Goal: Task Accomplishment & Management: Complete application form

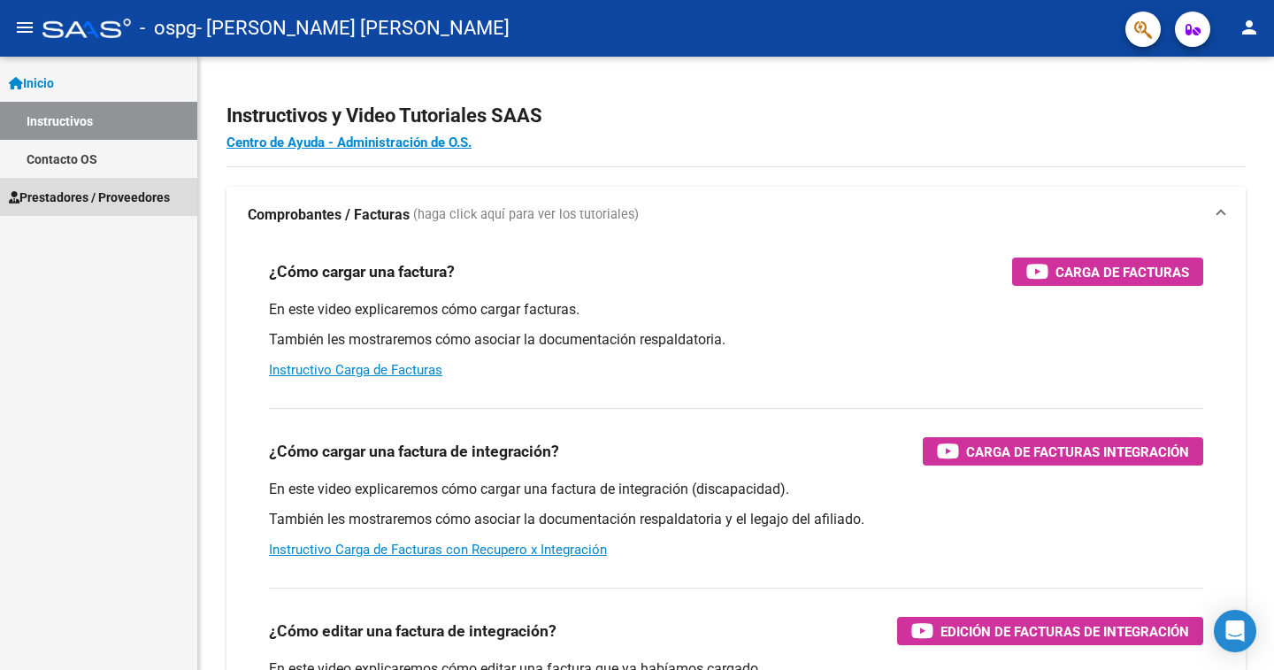
click at [73, 200] on span "Prestadores / Proveedores" at bounding box center [89, 197] width 161 height 19
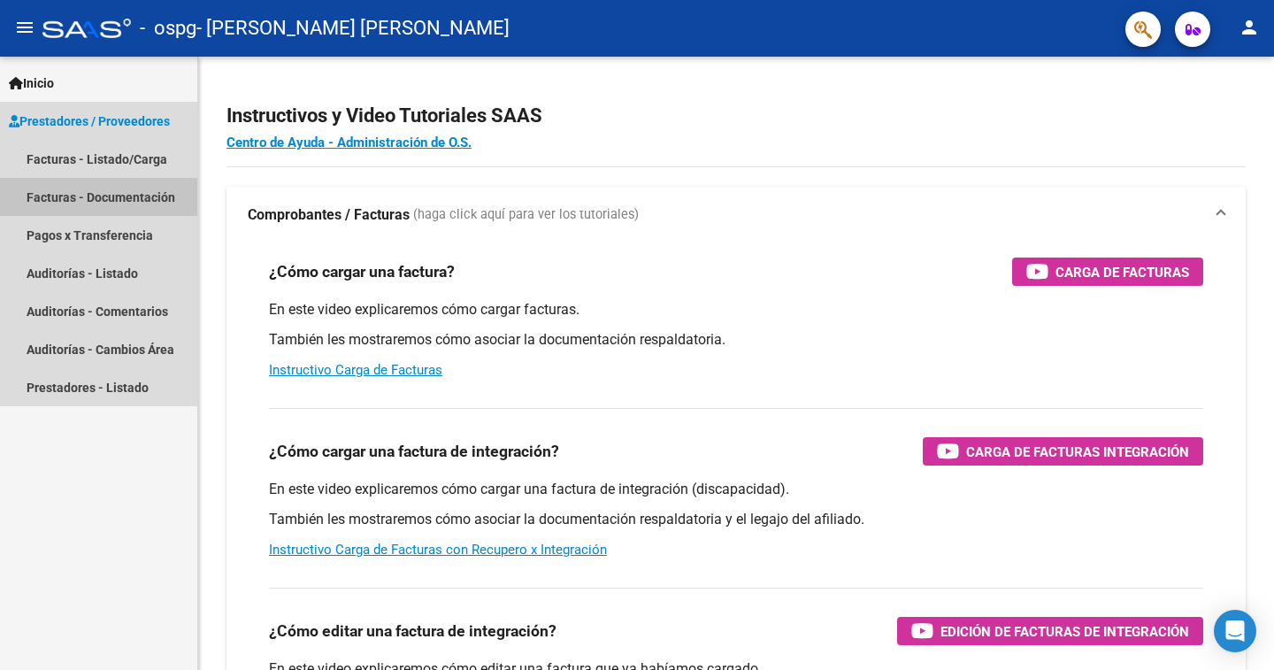
click at [94, 202] on link "Facturas - Documentación" at bounding box center [98, 197] width 197 height 38
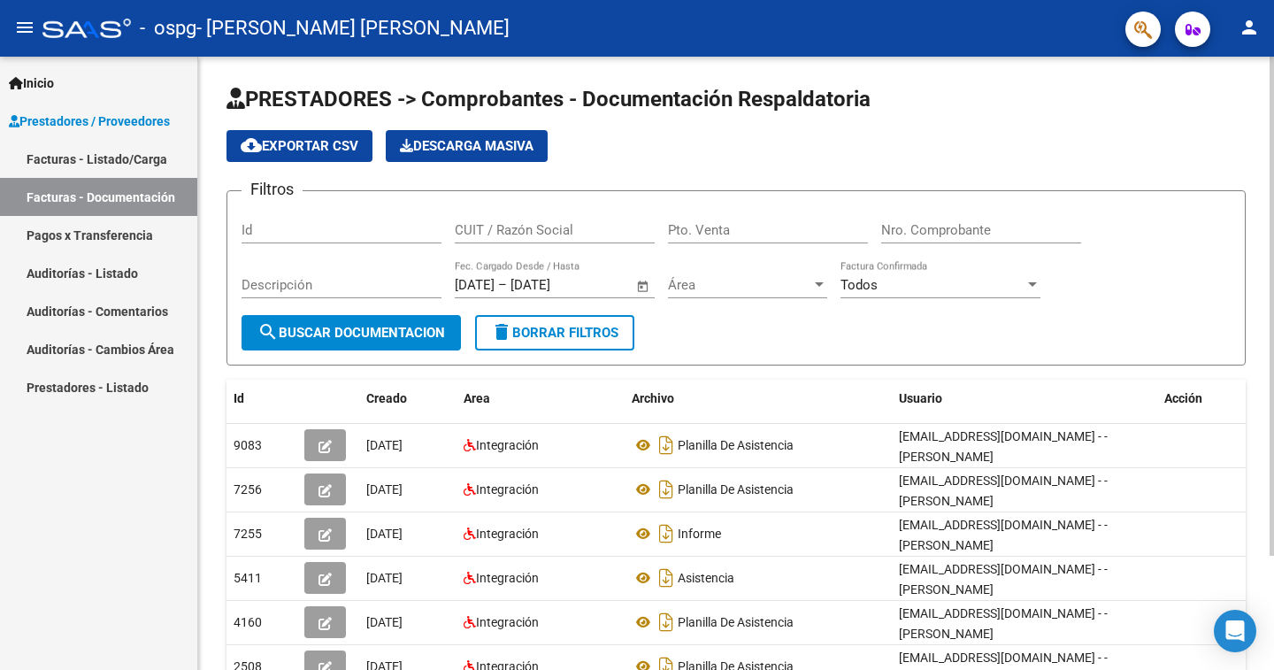
click at [301, 146] on span "cloud_download Exportar CSV" at bounding box center [300, 146] width 118 height 16
click at [296, 333] on span "search Buscar Documentacion" at bounding box center [351, 333] width 188 height 16
click at [308, 327] on span "search Buscar Documentacion" at bounding box center [351, 333] width 188 height 16
click at [381, 330] on span "search Buscar Documentacion" at bounding box center [351, 333] width 188 height 16
click at [75, 154] on link "Facturas - Listado/Carga" at bounding box center [98, 159] width 197 height 38
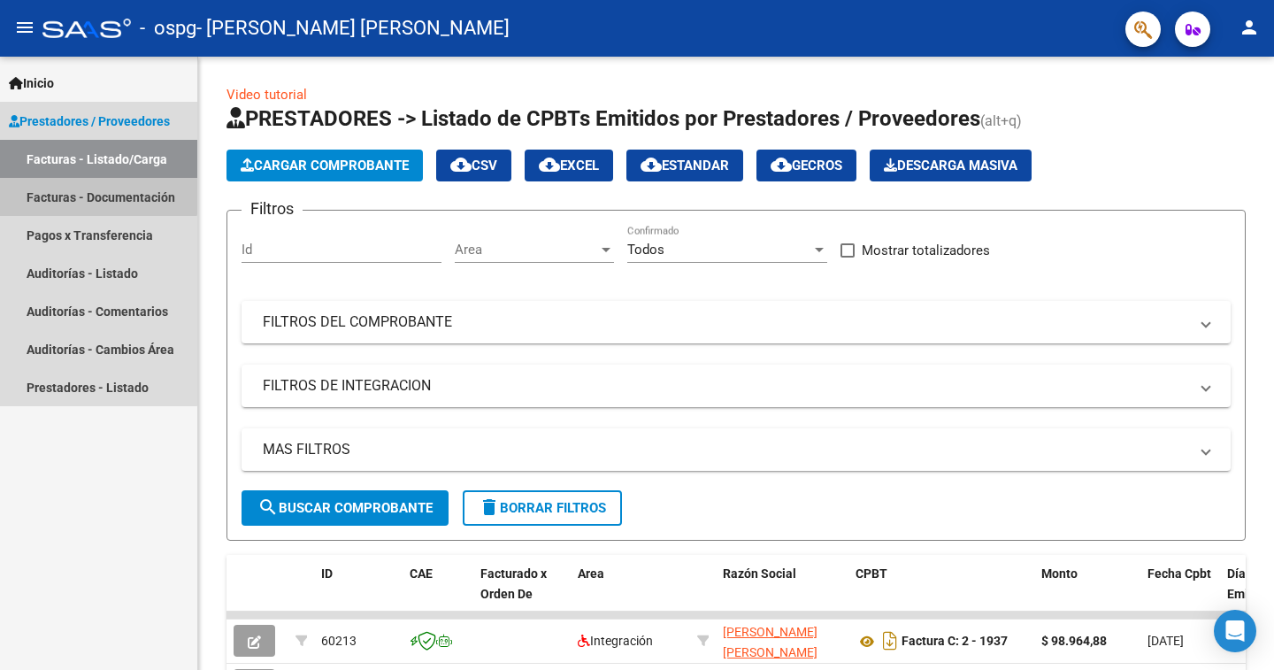
click at [94, 188] on link "Facturas - Documentación" at bounding box center [98, 197] width 197 height 38
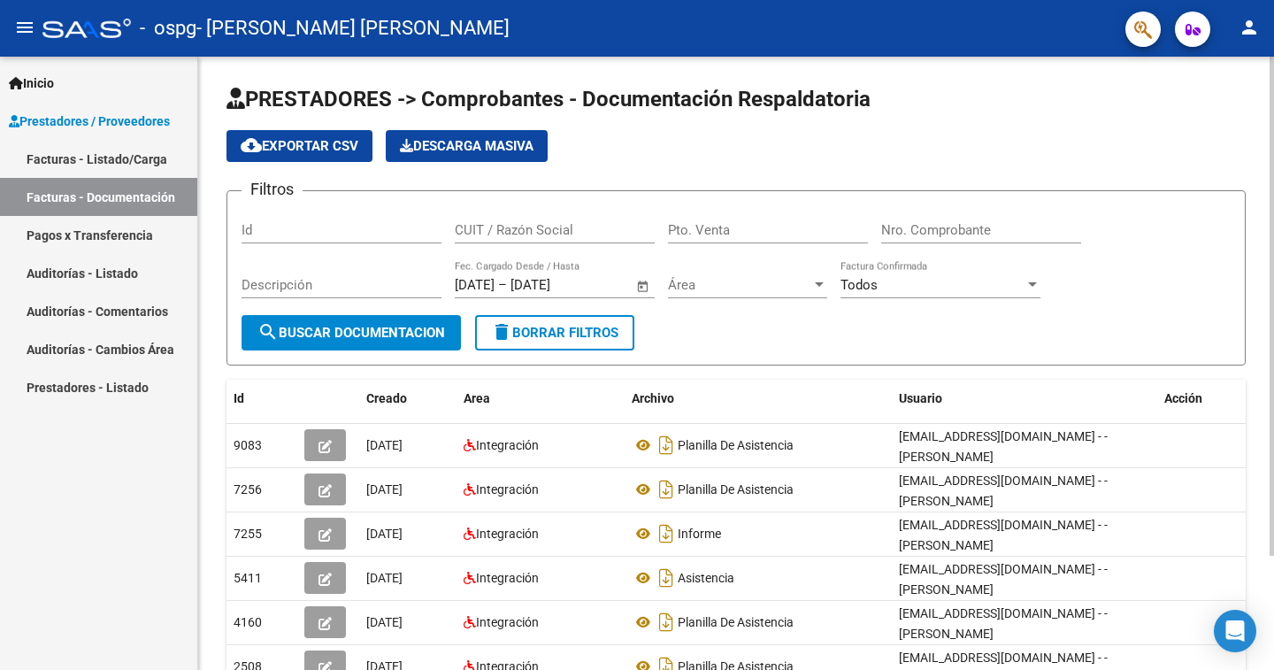
click at [467, 146] on span "Descarga Masiva" at bounding box center [467, 146] width 134 height 16
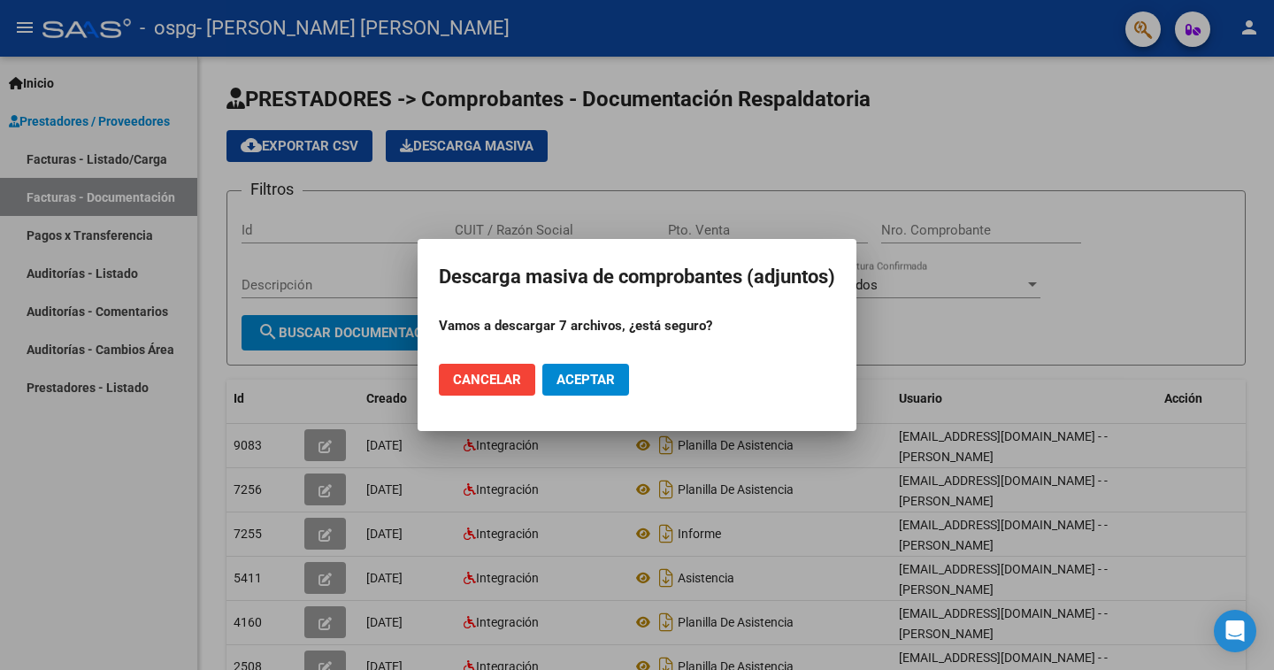
click at [475, 372] on span "Cancelar" at bounding box center [487, 380] width 68 height 16
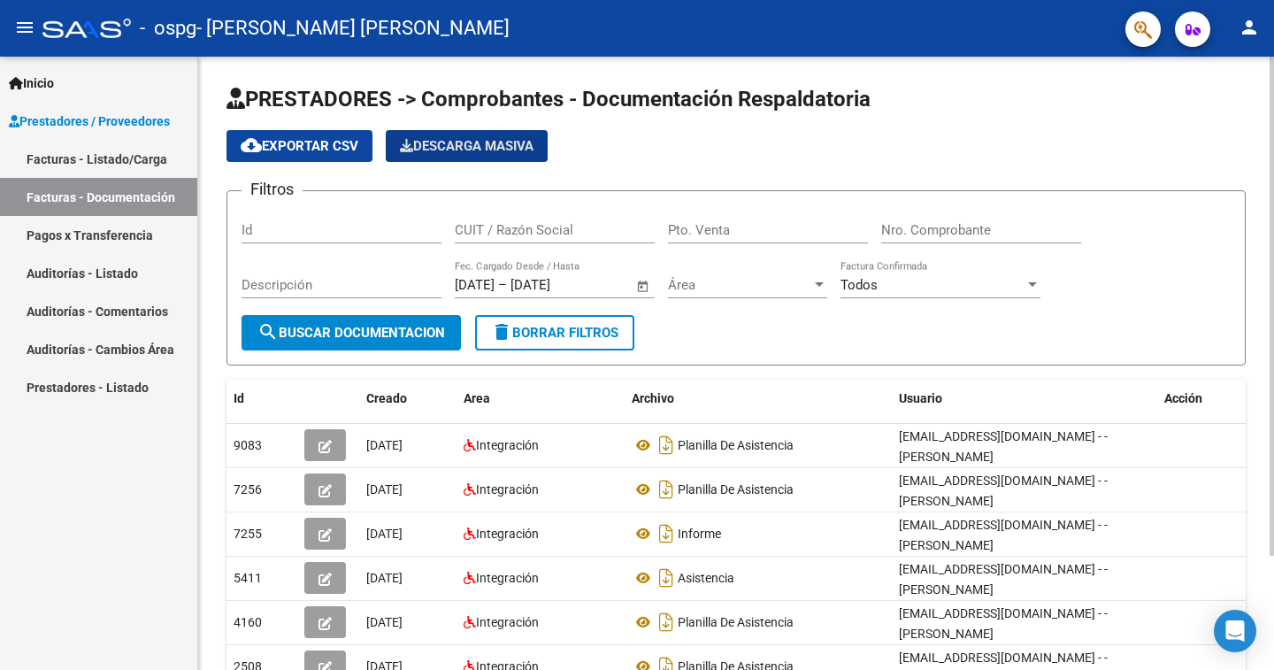
click at [347, 329] on span "search Buscar Documentacion" at bounding box center [351, 333] width 188 height 16
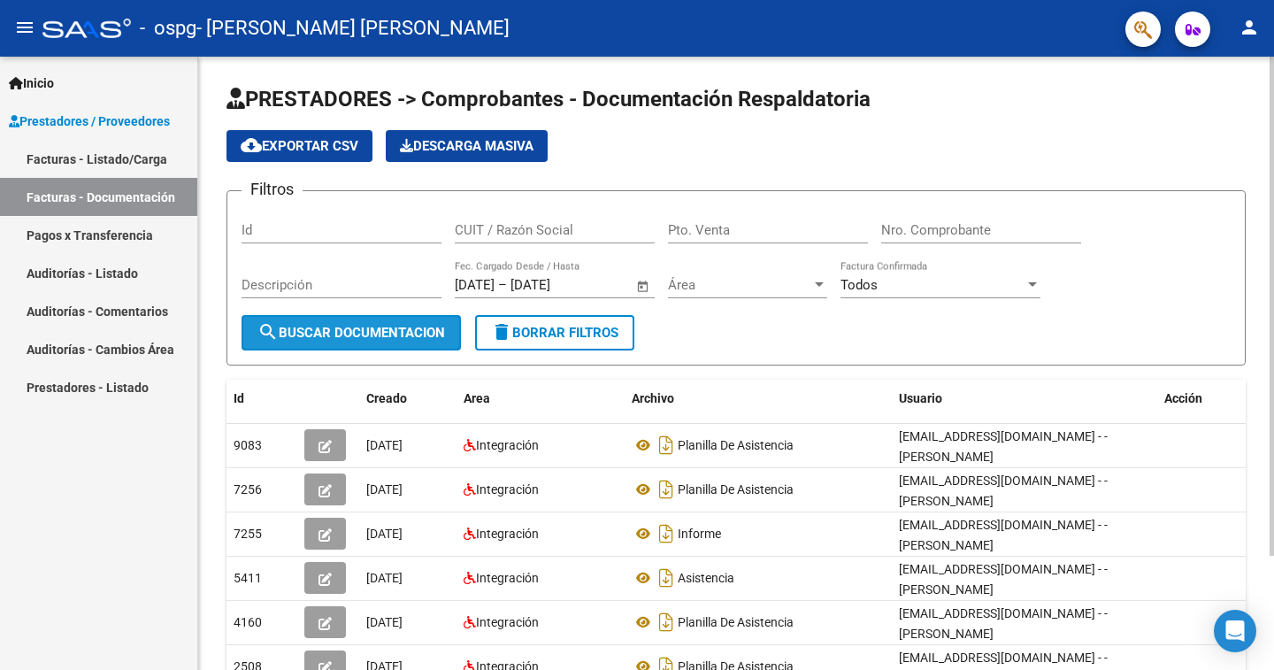
click at [260, 325] on mat-icon "search" at bounding box center [267, 331] width 21 height 21
click at [285, 146] on span "cloud_download Exportar CSV" at bounding box center [300, 146] width 118 height 16
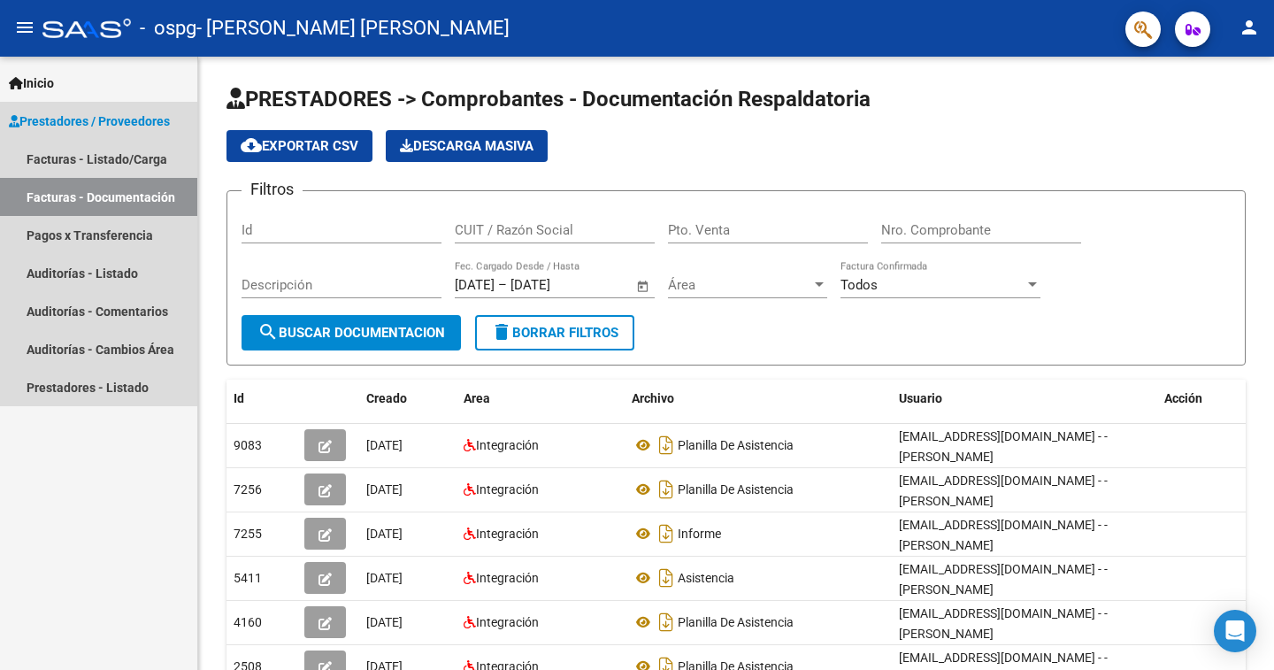
click at [100, 112] on span "Prestadores / Proveedores" at bounding box center [89, 120] width 161 height 19
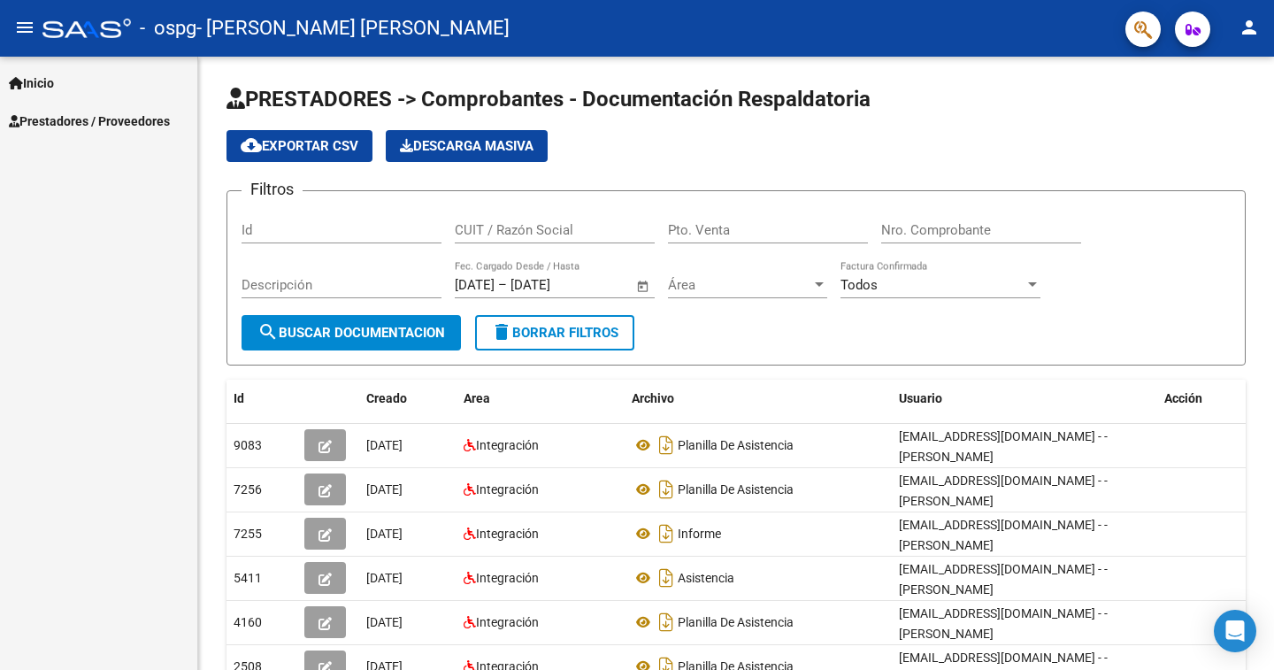
click at [100, 112] on span "Prestadores / Proveedores" at bounding box center [89, 120] width 161 height 19
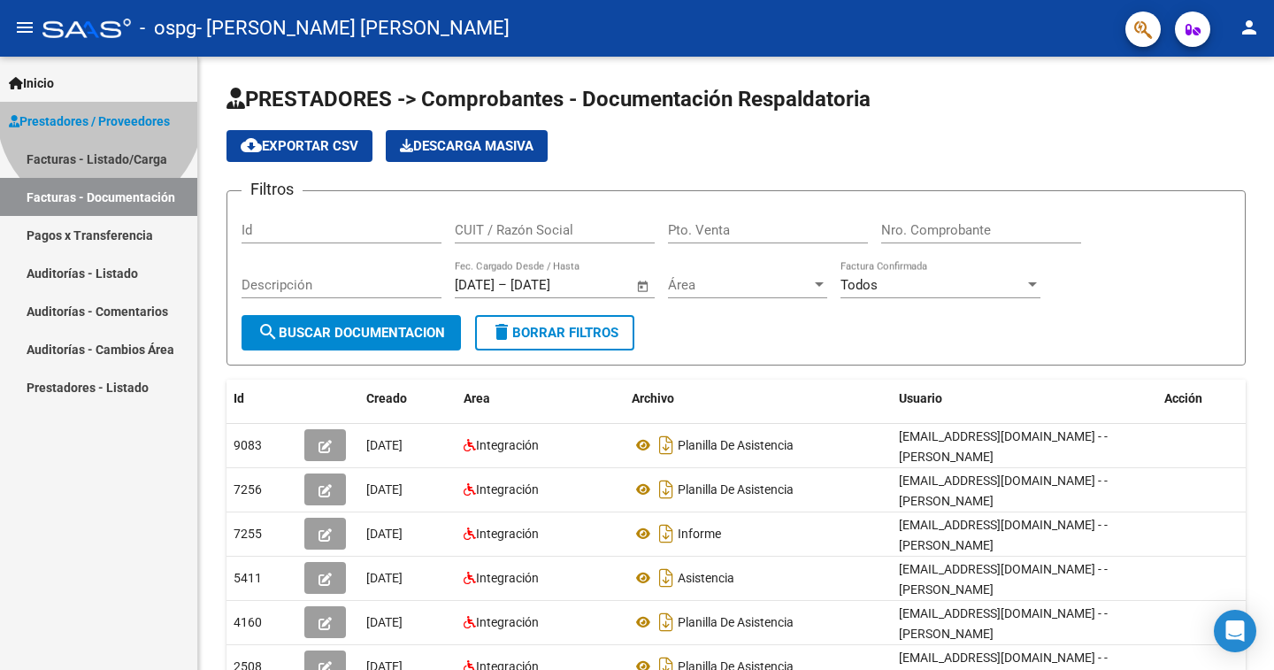
click at [100, 112] on span "Prestadores / Proveedores" at bounding box center [89, 120] width 161 height 19
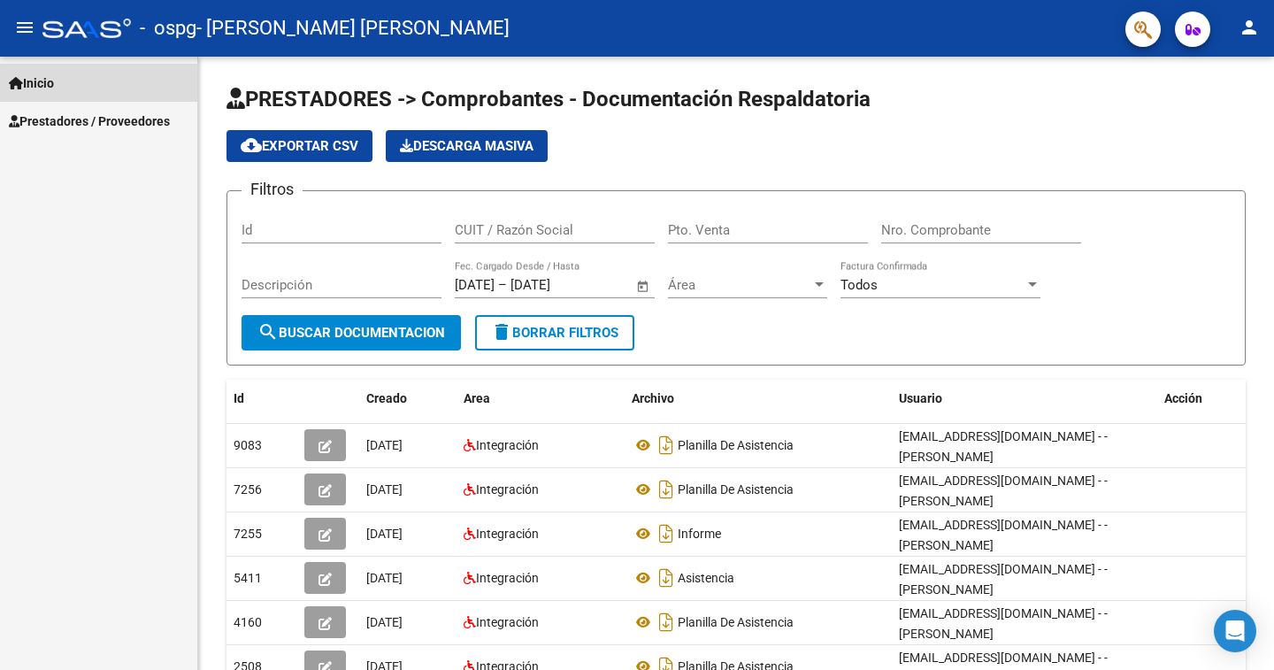
click at [100, 87] on link "Inicio" at bounding box center [98, 83] width 197 height 38
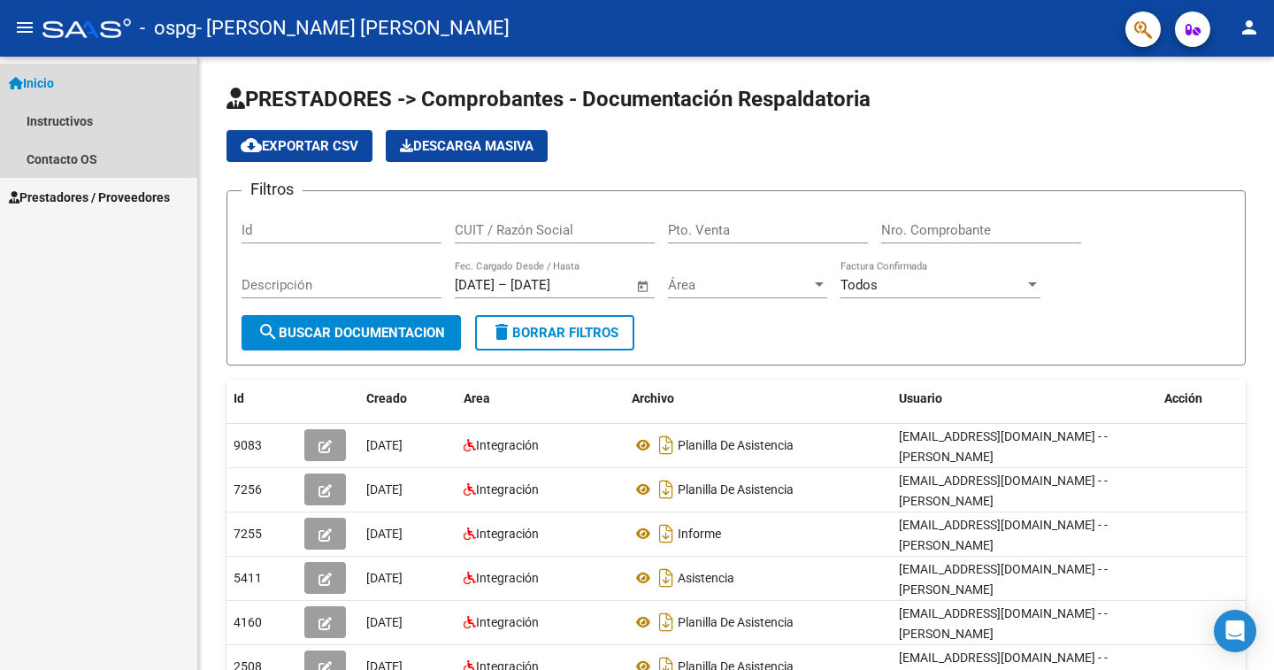
click at [100, 87] on link "Inicio" at bounding box center [98, 83] width 197 height 38
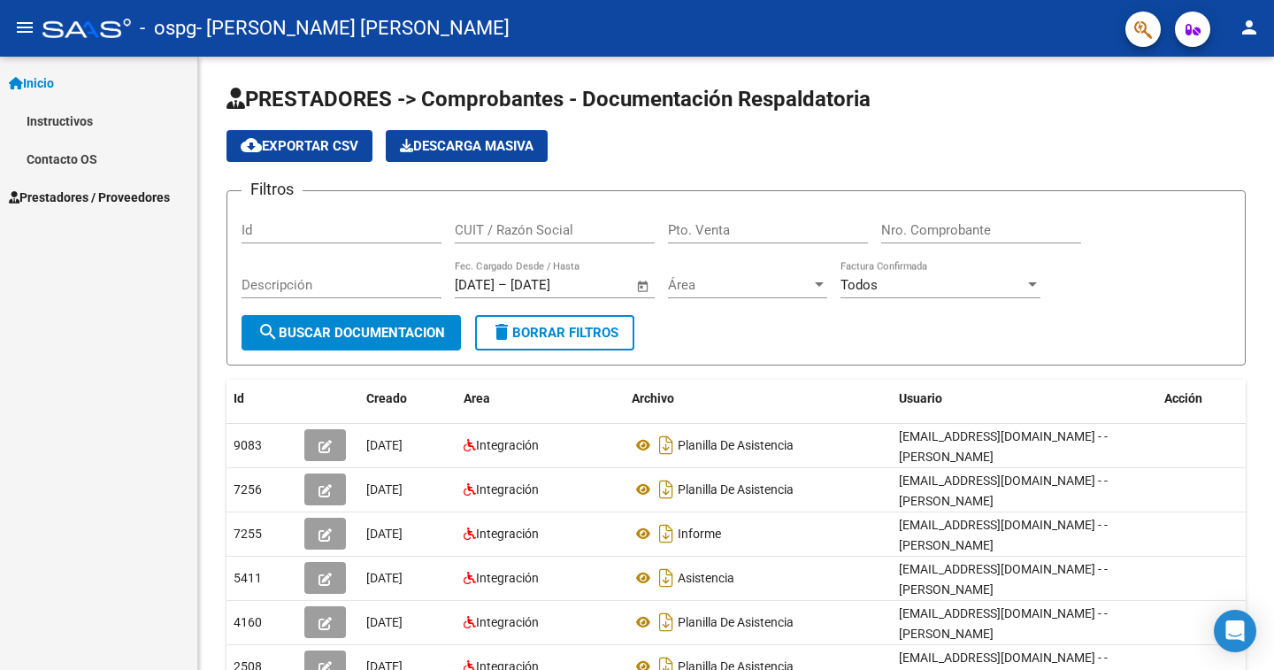
click at [440, 22] on span "- [PERSON_NAME] [PERSON_NAME]" at bounding box center [352, 28] width 313 height 39
click at [1246, 30] on mat-icon "person" at bounding box center [1249, 27] width 21 height 21
click at [1225, 82] on button "person Mi Perfil" at bounding box center [1213, 74] width 108 height 42
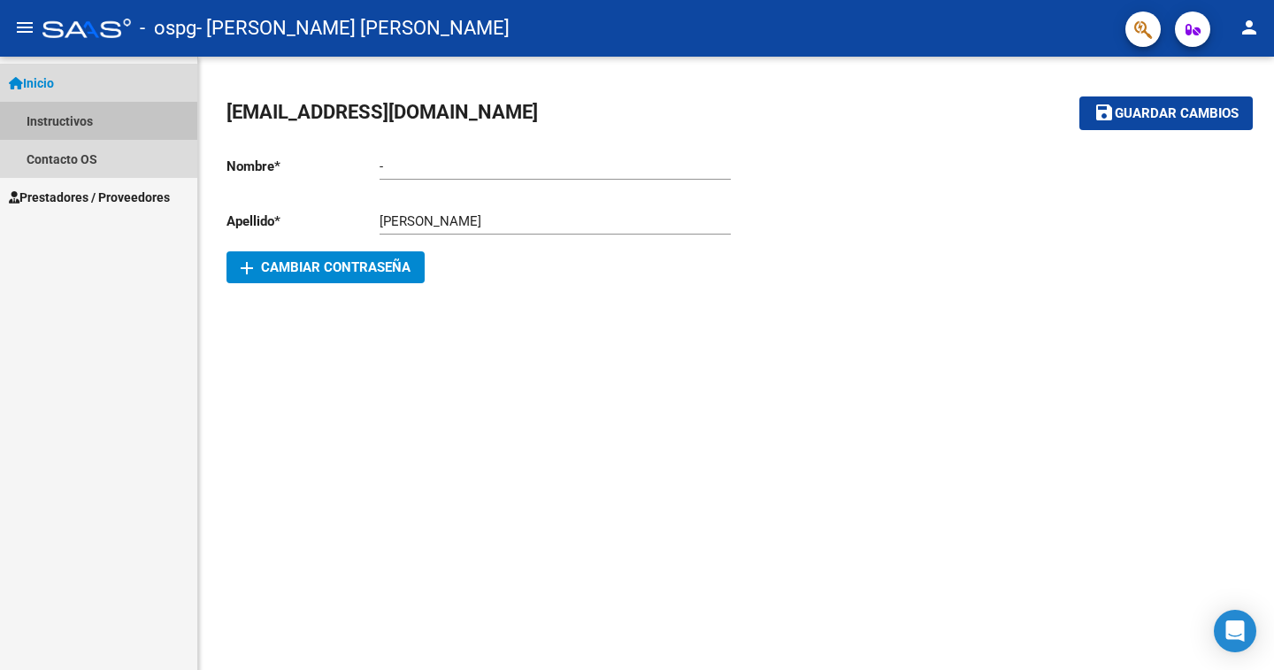
click at [58, 124] on link "Instructivos" at bounding box center [98, 121] width 197 height 38
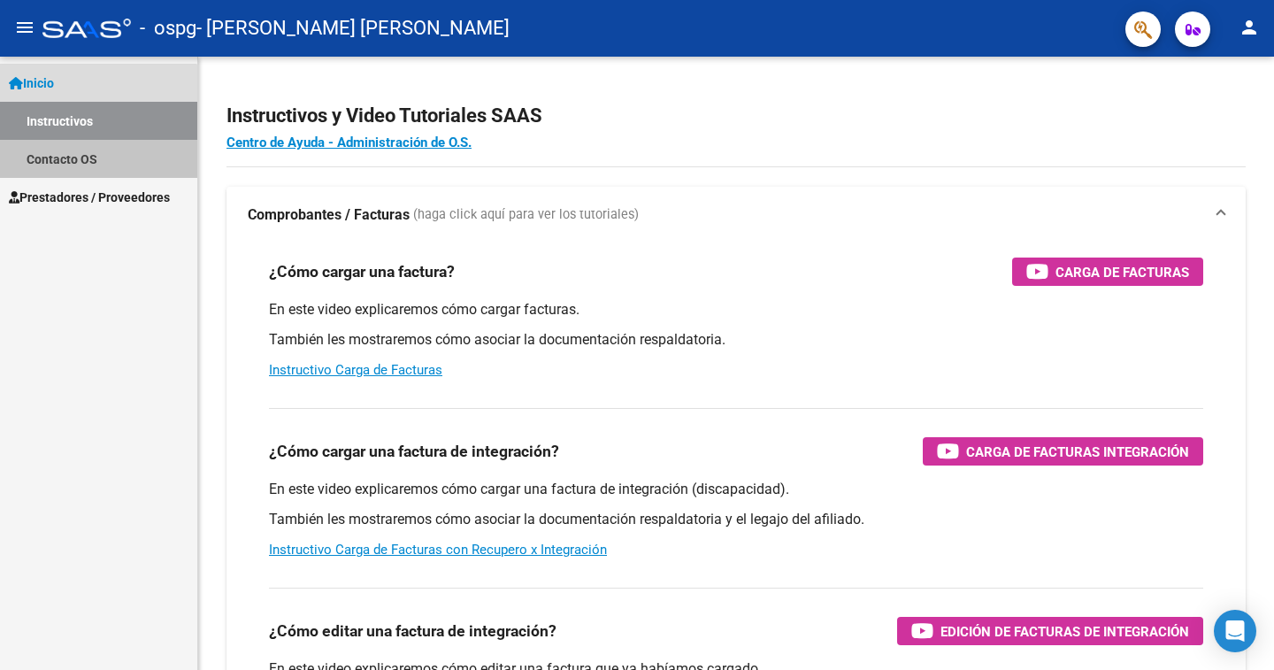
click at [84, 159] on link "Contacto OS" at bounding box center [98, 159] width 197 height 38
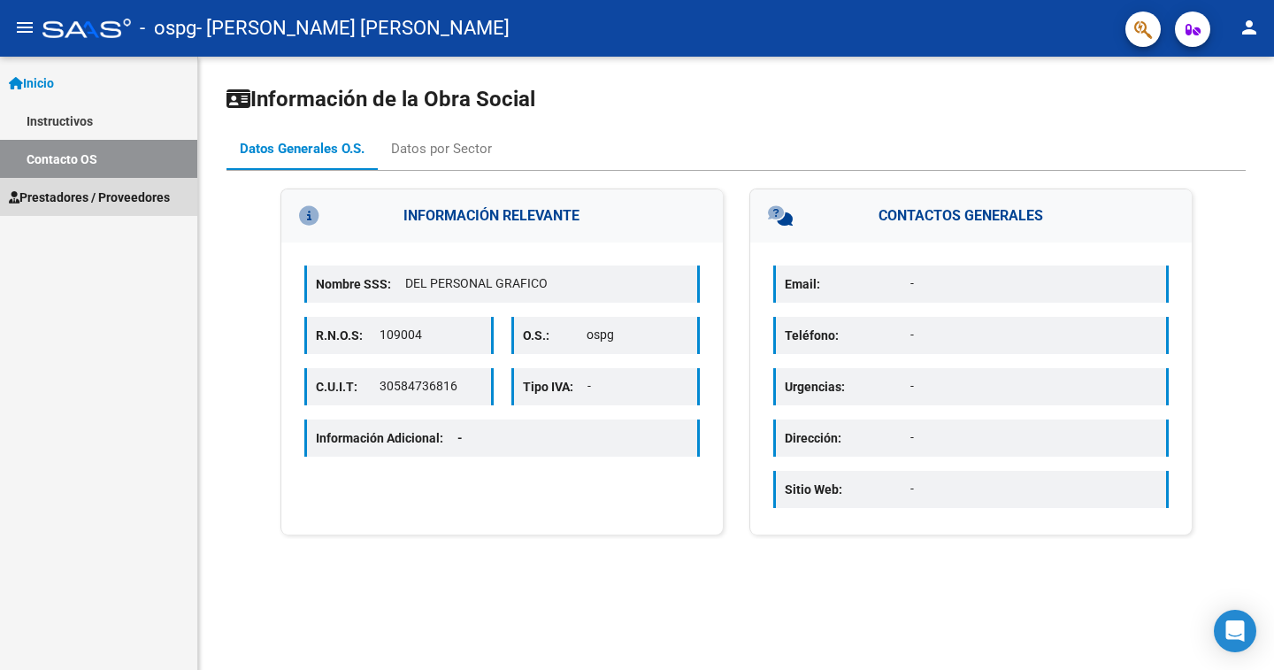
click at [119, 196] on span "Prestadores / Proveedores" at bounding box center [89, 197] width 161 height 19
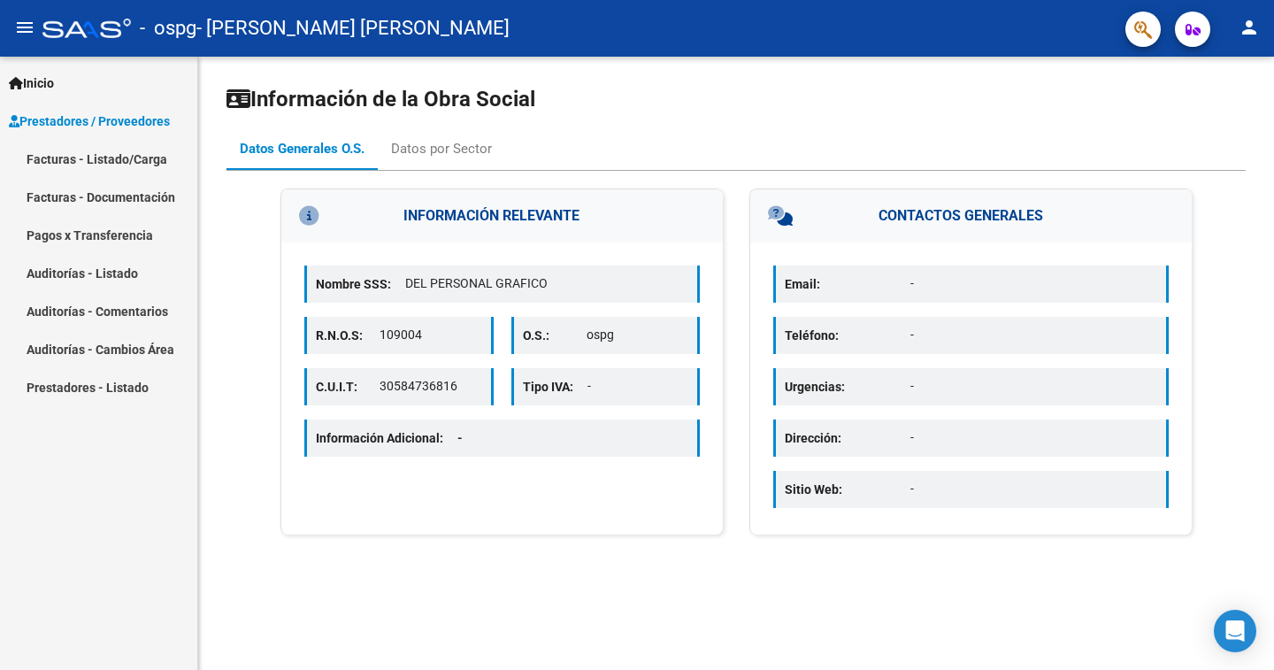
click at [146, 158] on link "Facturas - Listado/Carga" at bounding box center [98, 159] width 197 height 38
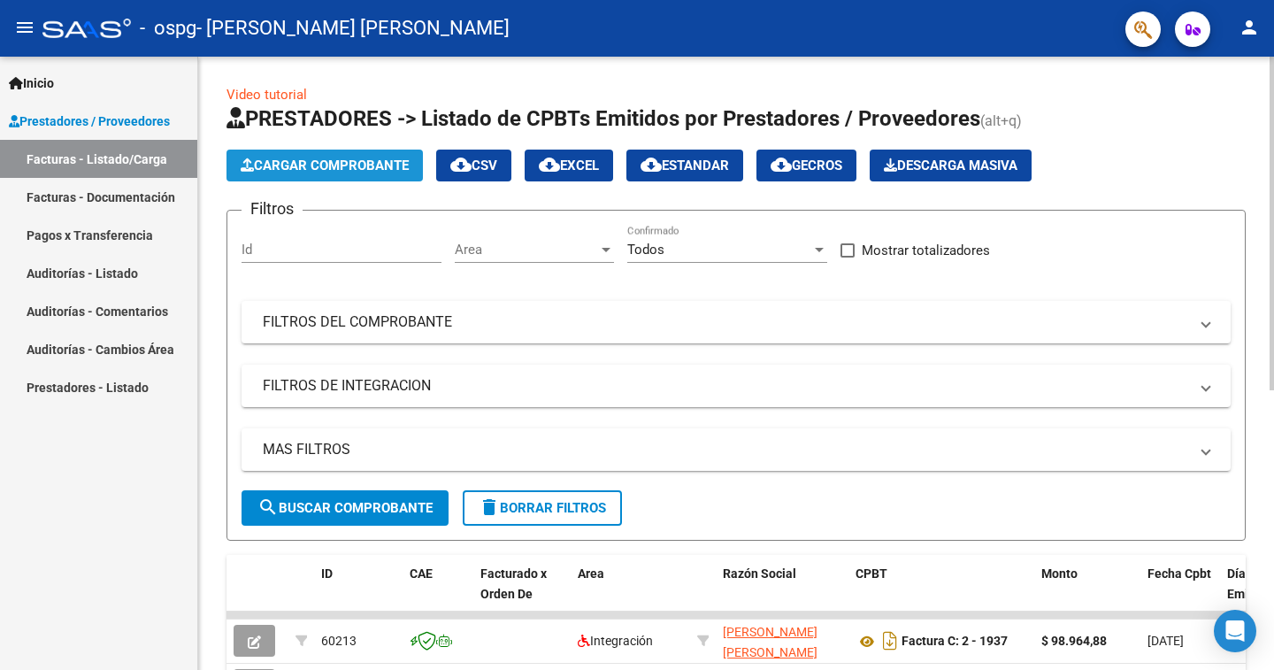
click at [396, 167] on span "Cargar Comprobante" at bounding box center [325, 166] width 168 height 16
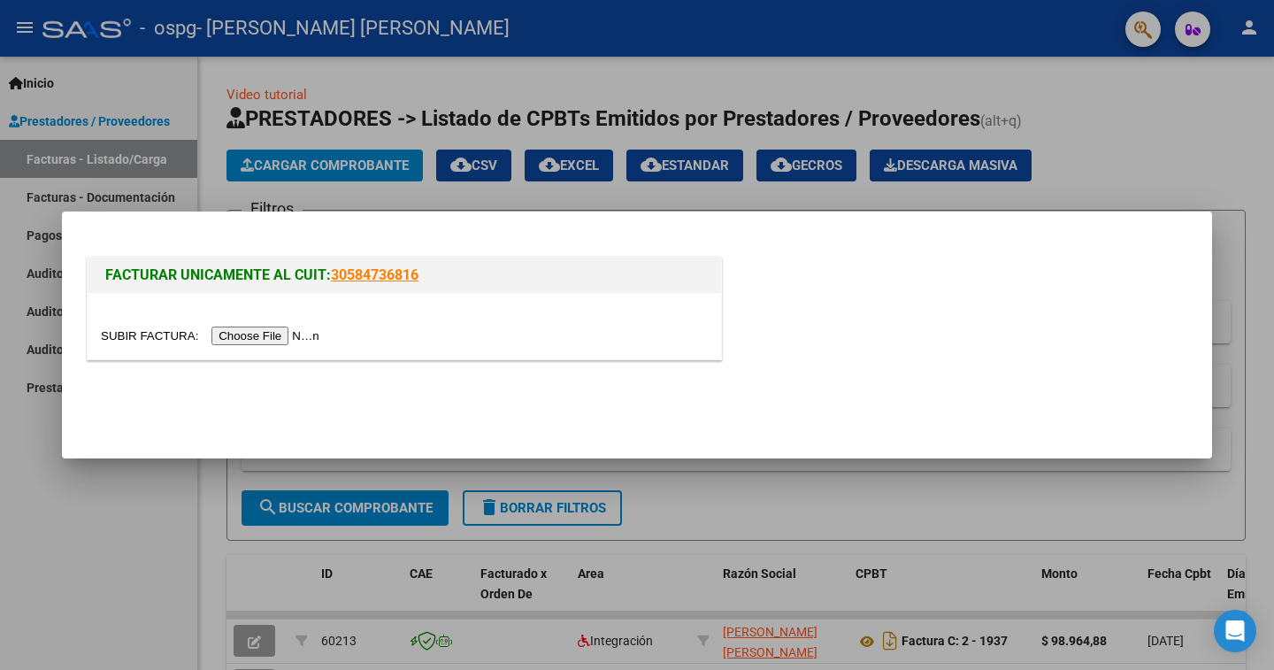
click at [325, 332] on input "file" at bounding box center [213, 336] width 224 height 19
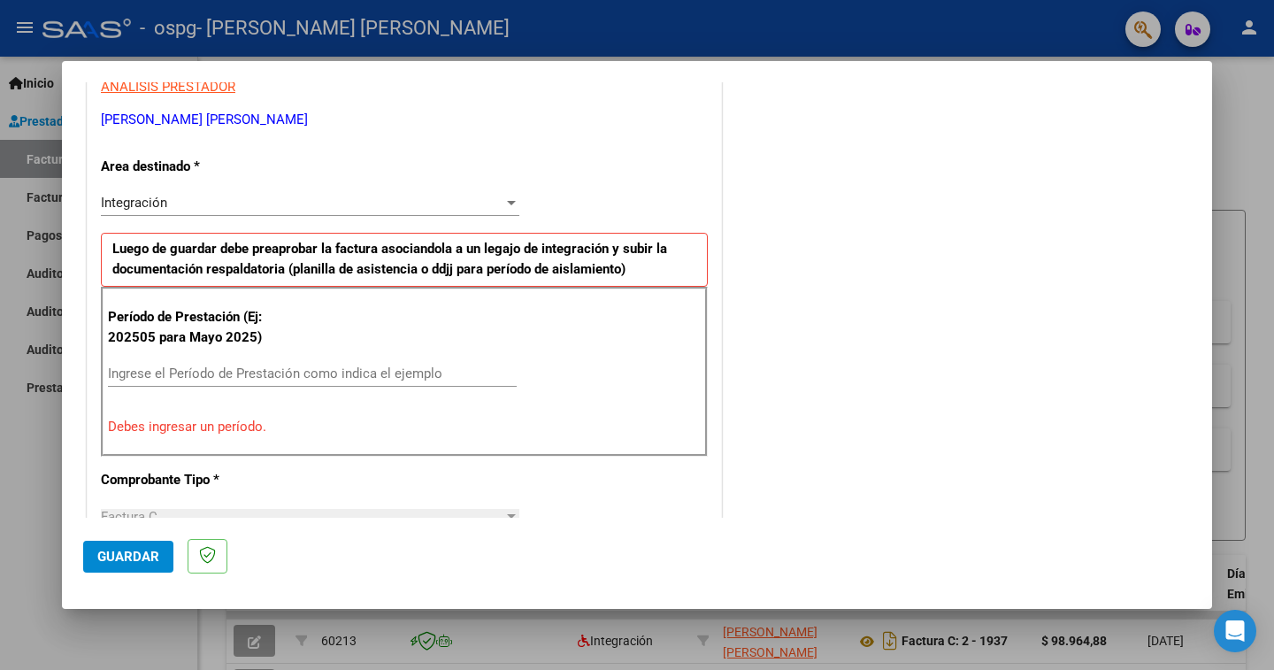
scroll to position [354, 0]
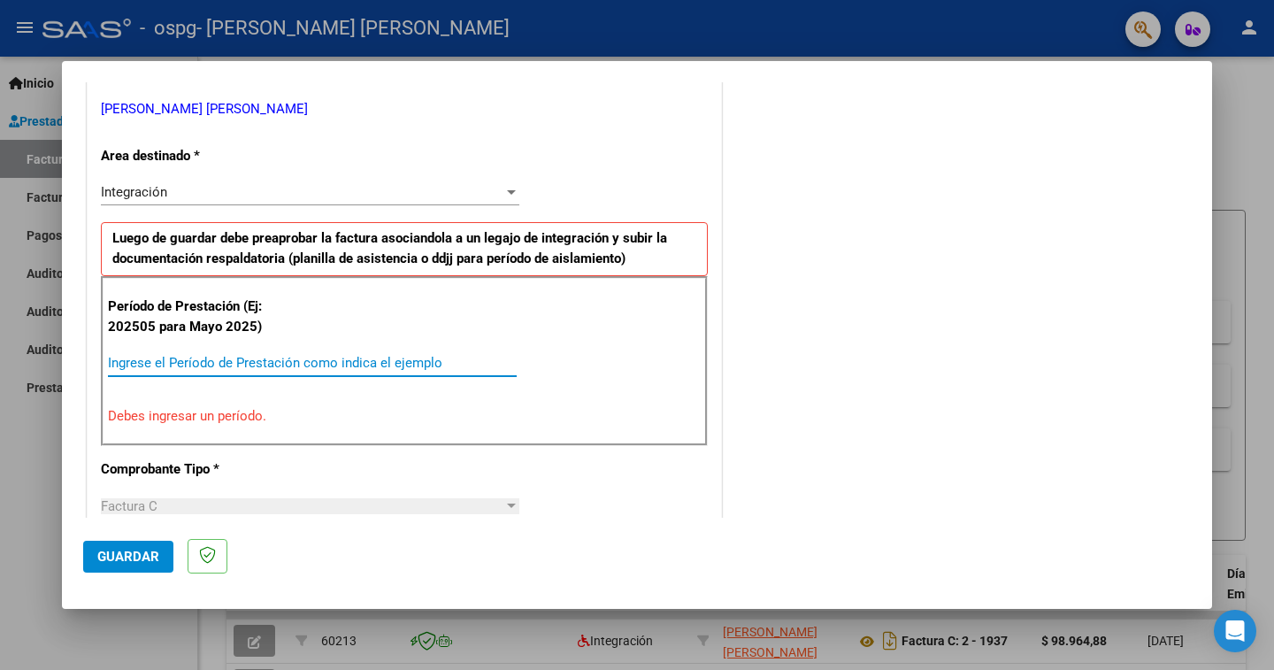
click at [337, 361] on input "Ingrese el Período de Prestación como indica el ejemplo" at bounding box center [312, 363] width 409 height 16
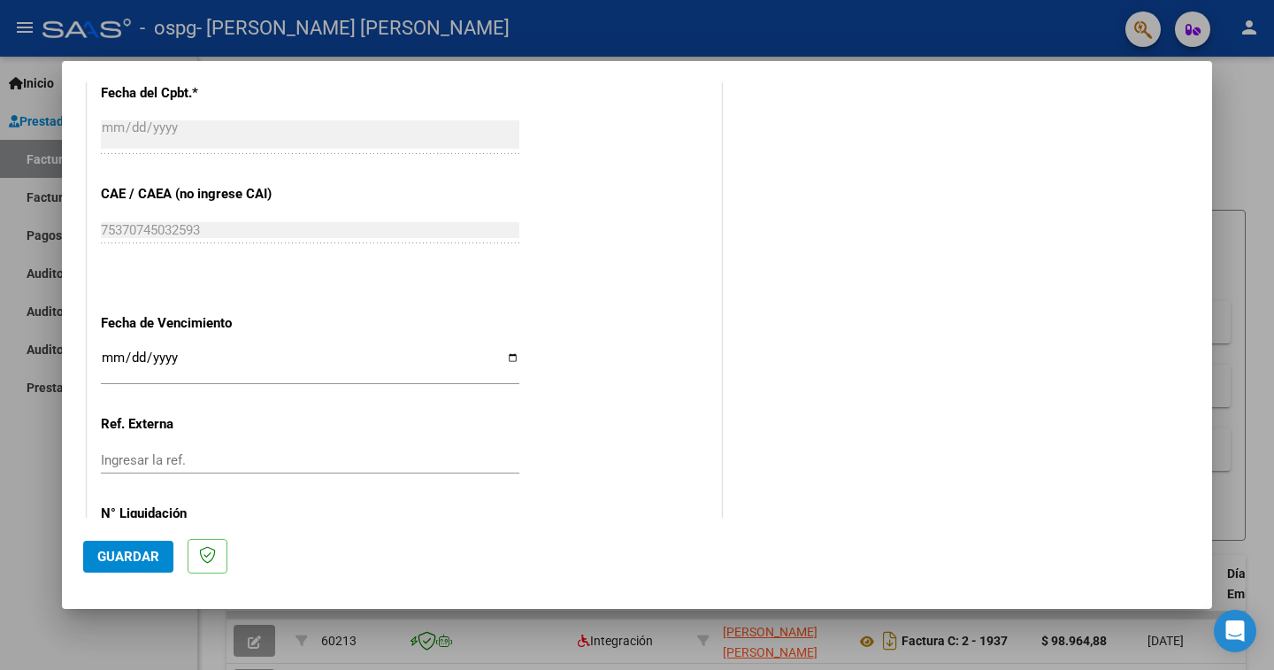
scroll to position [1062, 0]
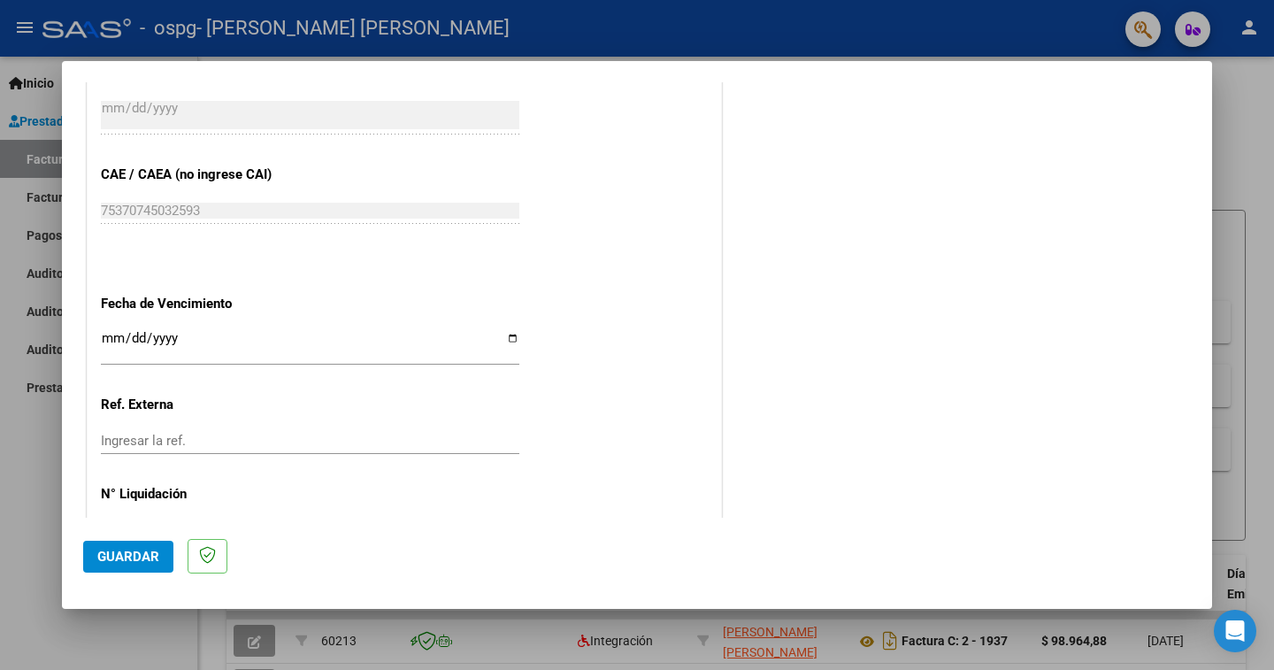
type input "202508"
click at [508, 331] on input "Ingresar la fecha" at bounding box center [310, 345] width 419 height 28
type input "[DATE]"
click at [121, 558] on span "Guardar" at bounding box center [128, 557] width 62 height 16
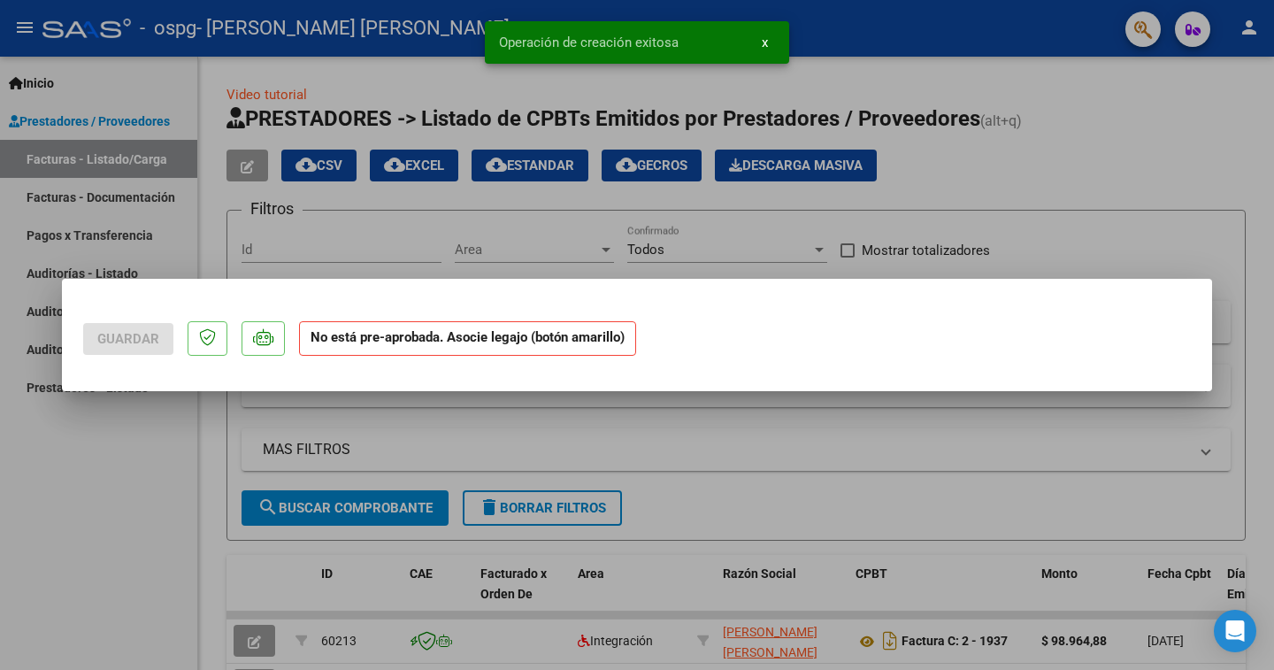
scroll to position [0, 0]
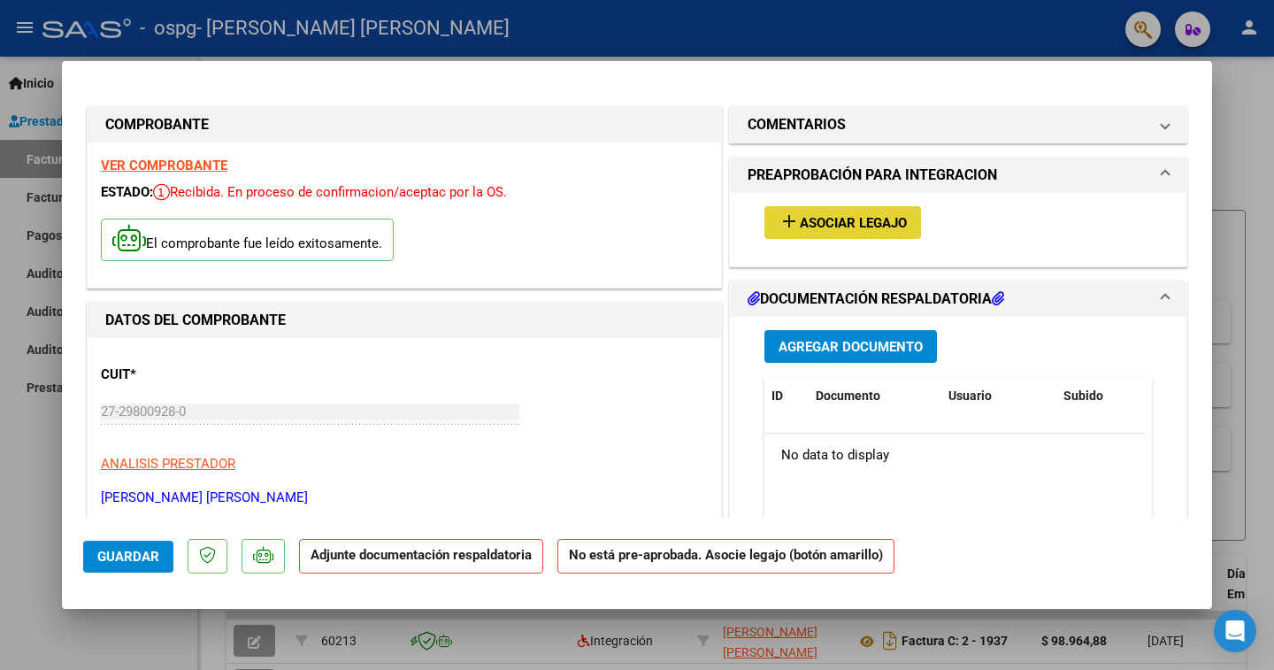
click at [779, 226] on mat-icon "add" at bounding box center [789, 221] width 21 height 21
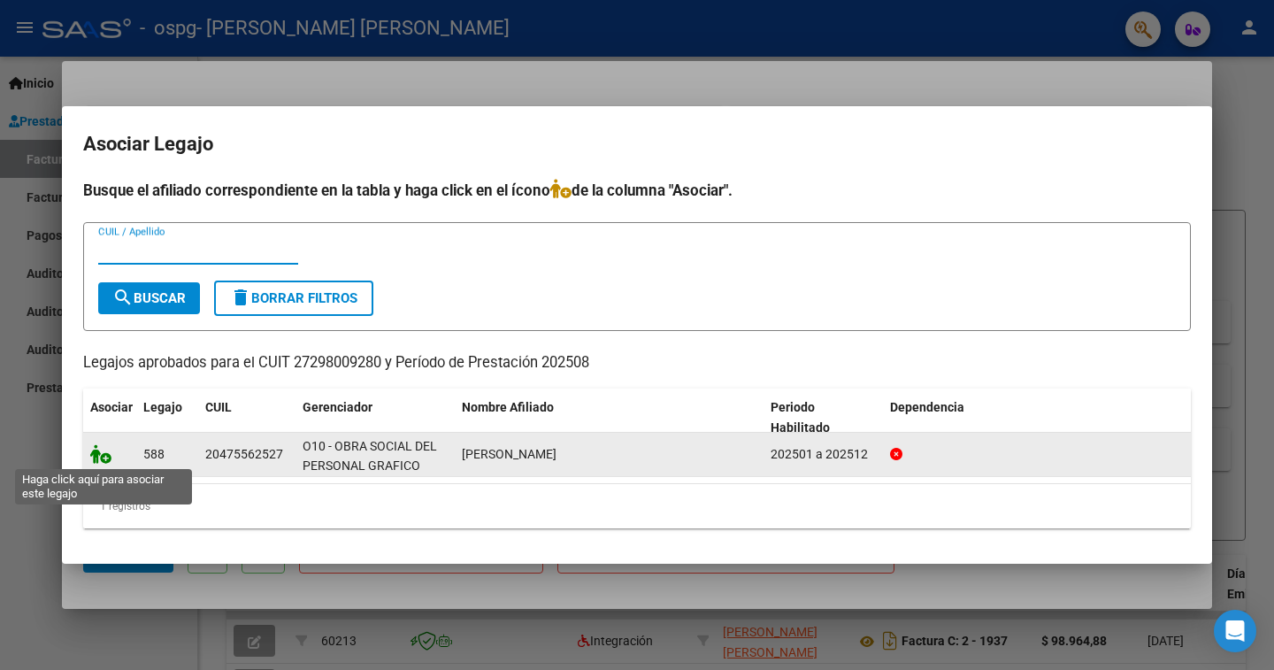
click at [103, 455] on icon at bounding box center [100, 453] width 21 height 19
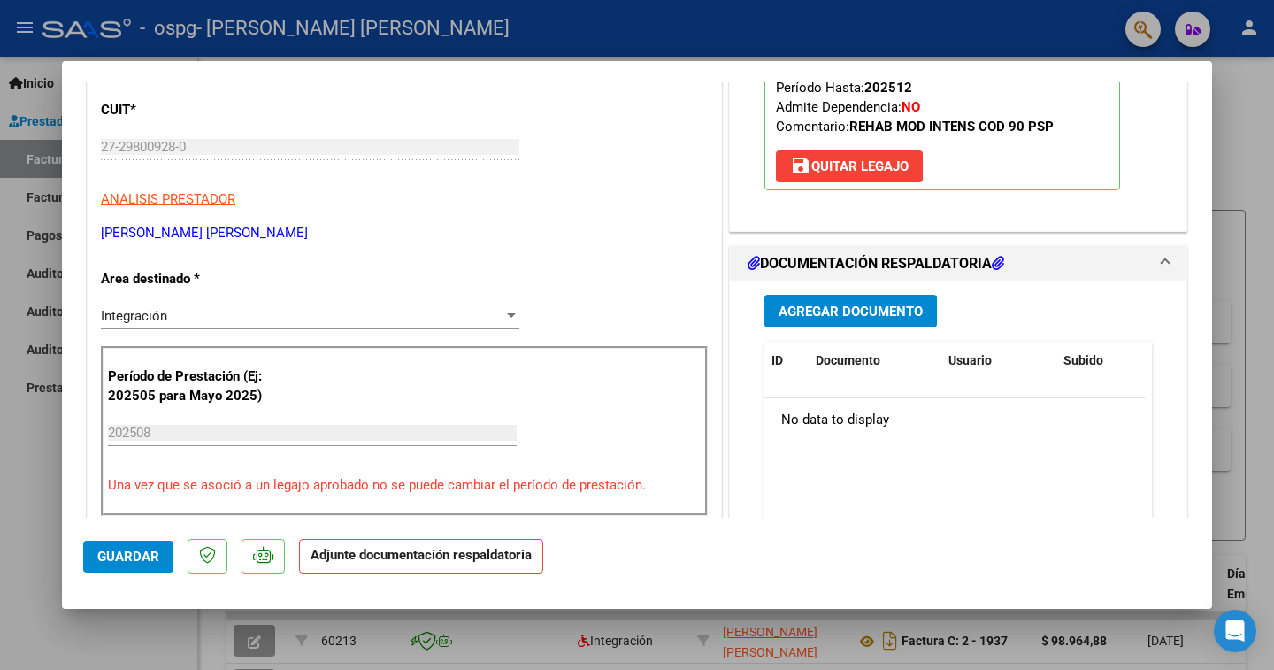
scroll to position [265, 0]
click at [848, 317] on span "Agregar Documento" at bounding box center [851, 311] width 144 height 16
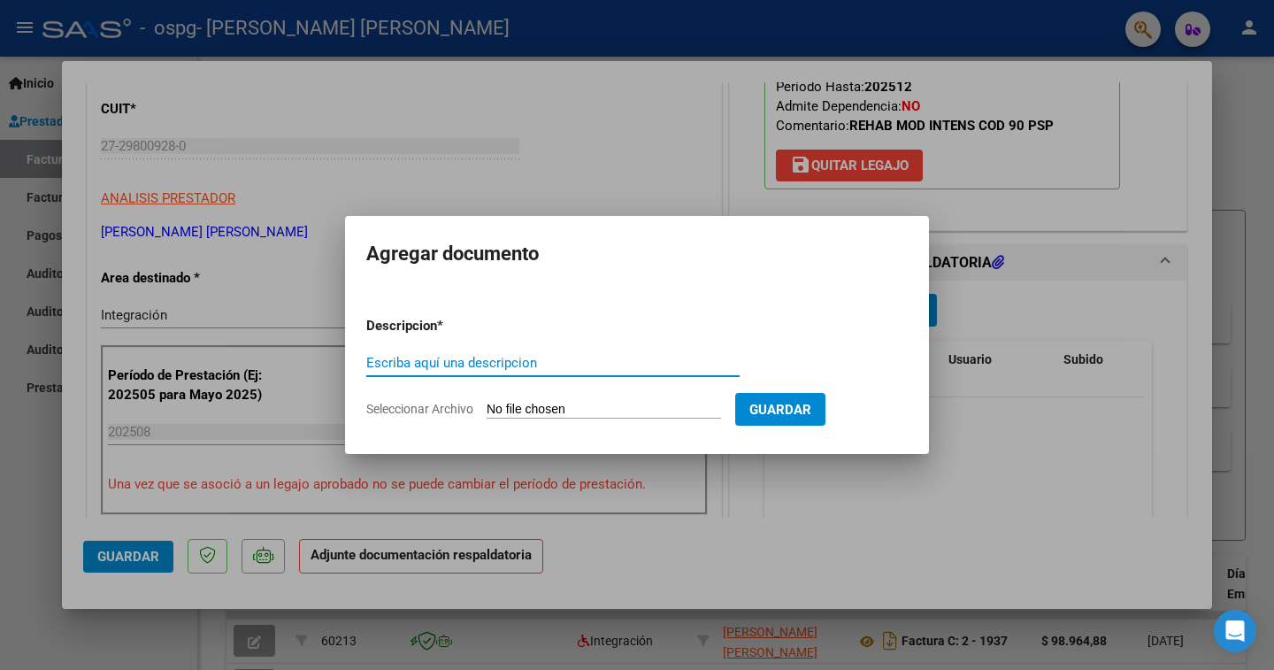
click at [394, 365] on input "Escriba aquí una descripcion" at bounding box center [552, 363] width 373 height 16
type input "PLANILLA DE ASITENCIA"
click at [551, 398] on form "Descripcion * PLANILLA DE ASITENCIA Escriba aquí una descripcion Seleccionar Ar…" at bounding box center [637, 367] width 542 height 129
click at [427, 407] on span "Seleccionar Archivo" at bounding box center [419, 409] width 107 height 14
click at [487, 407] on input "Seleccionar Archivo" at bounding box center [604, 410] width 234 height 17
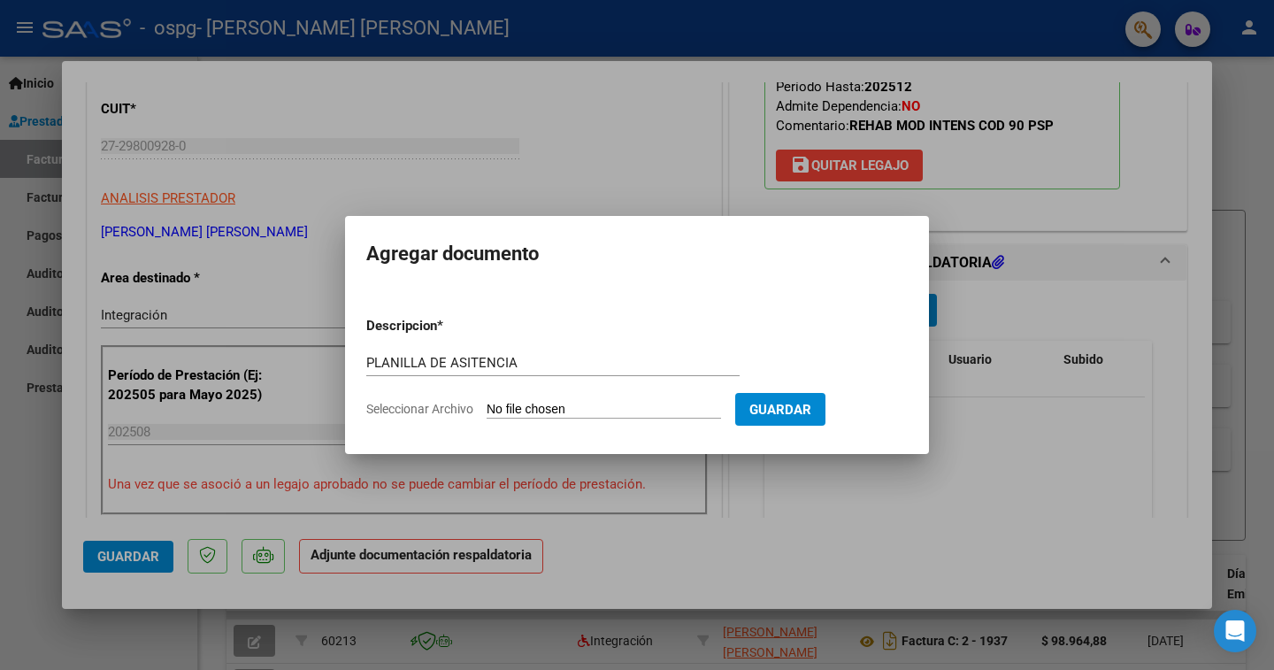
type input "C:\fakepath\planilla de asistencia agosto 2025 [PERSON_NAME].pdf"
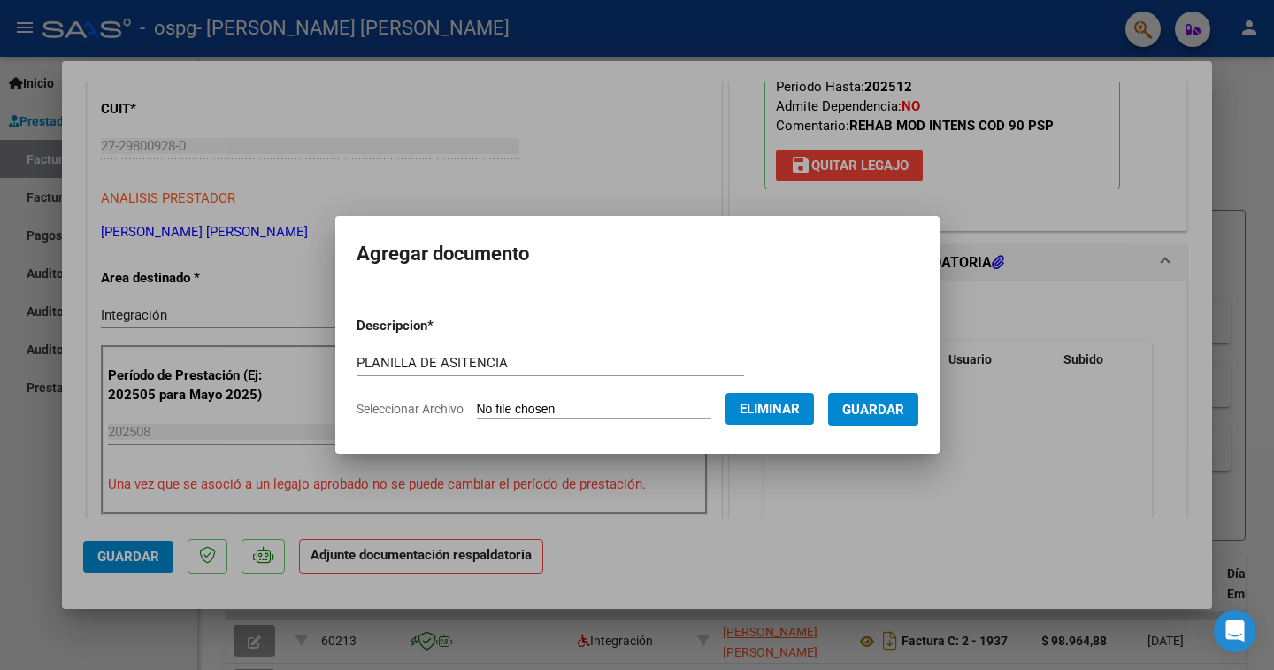
click at [897, 407] on span "Guardar" at bounding box center [873, 410] width 62 height 16
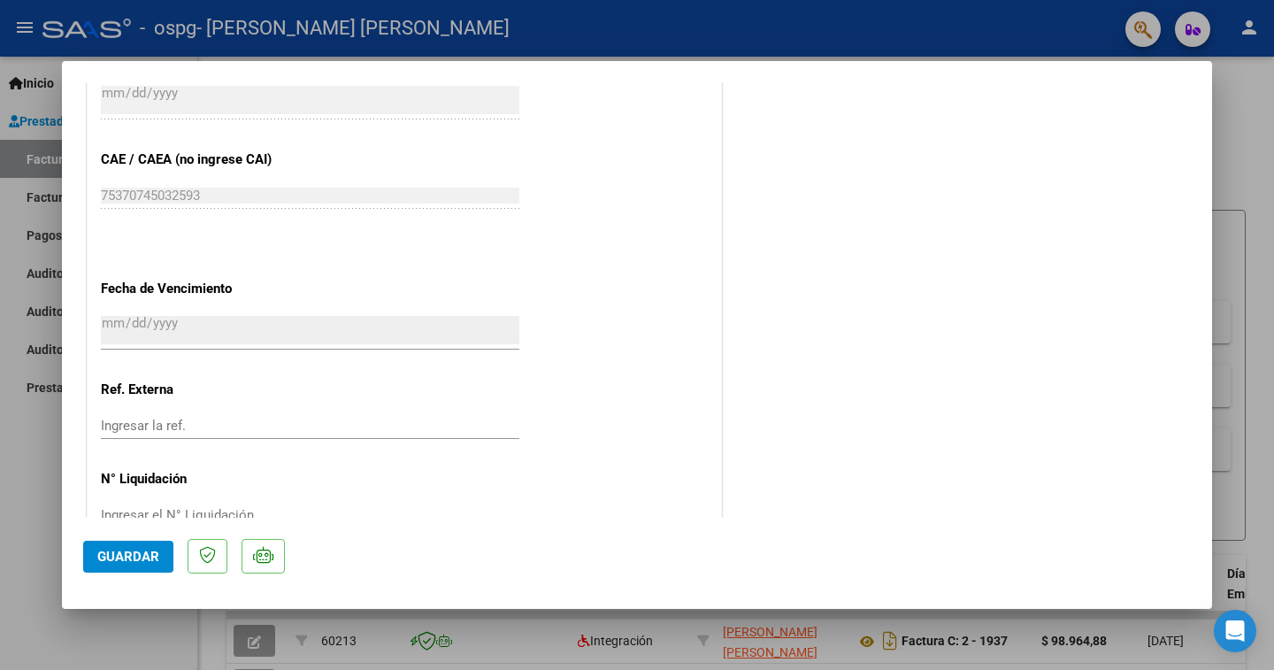
scroll to position [1126, 0]
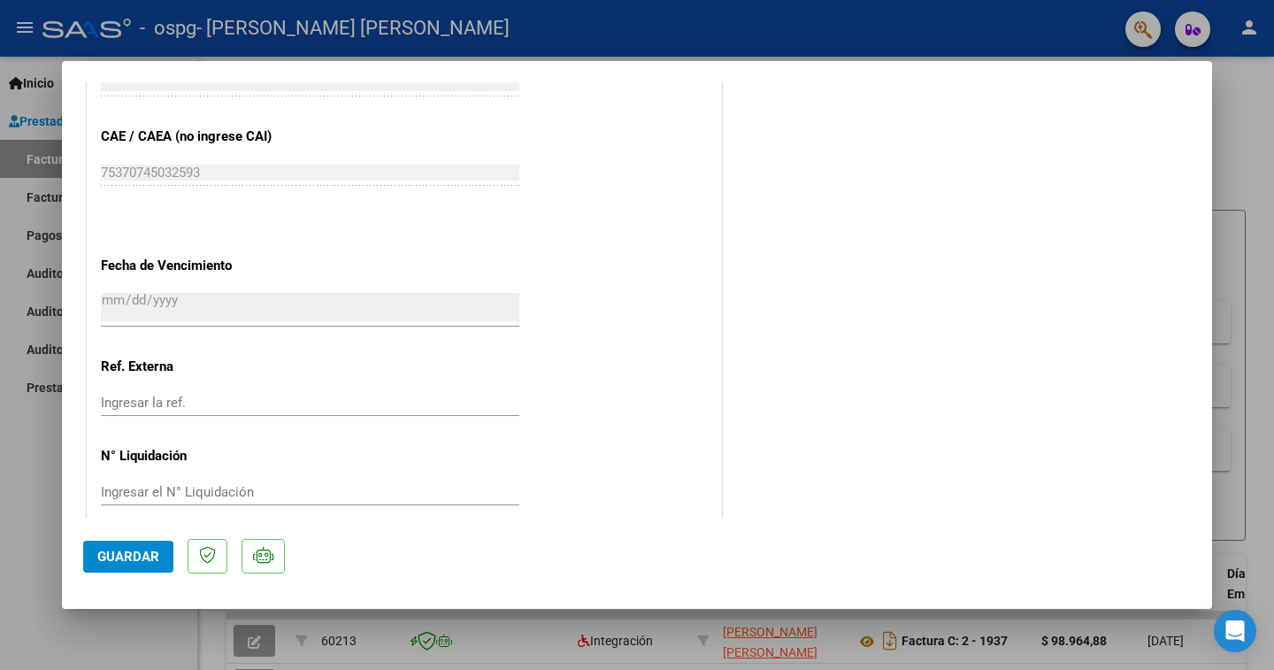
click at [154, 566] on button "Guardar" at bounding box center [128, 557] width 90 height 32
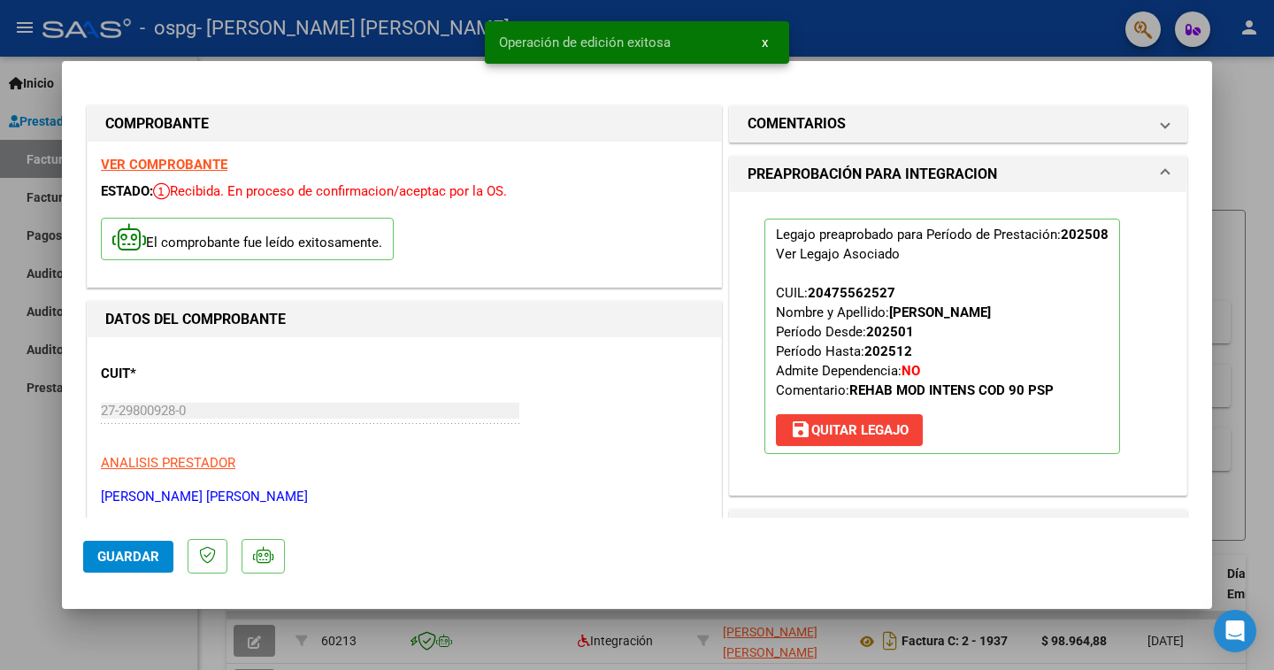
scroll to position [0, 0]
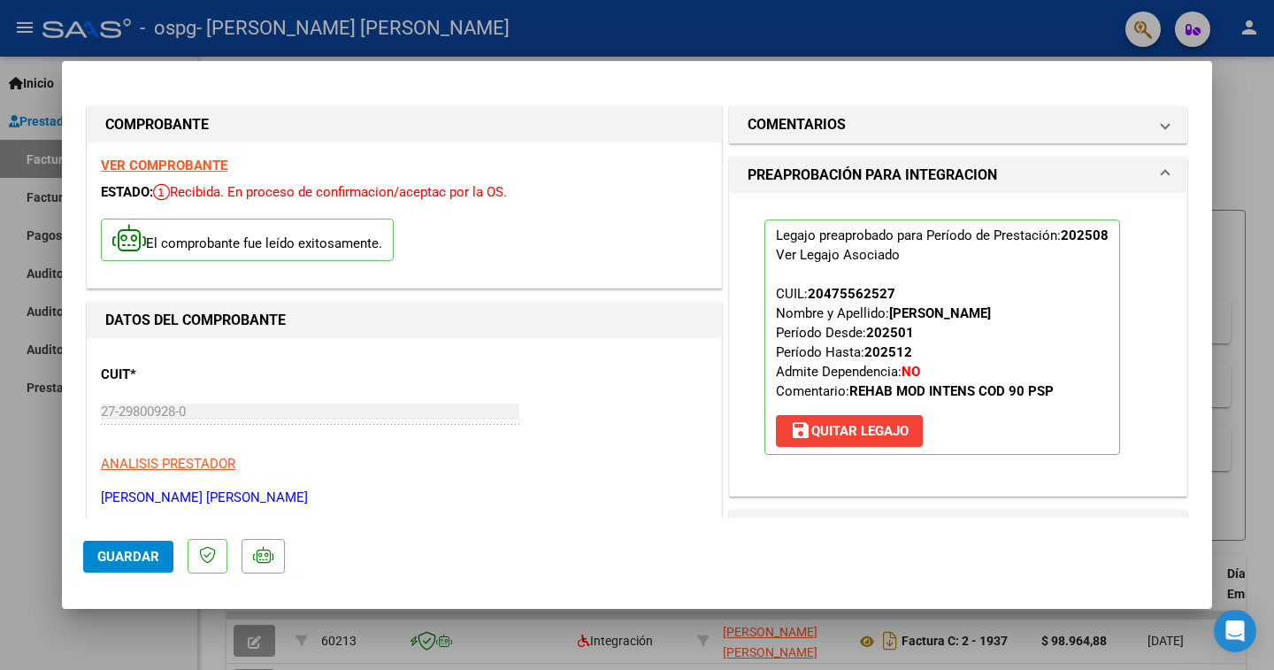
click at [48, 193] on div at bounding box center [637, 335] width 1274 height 670
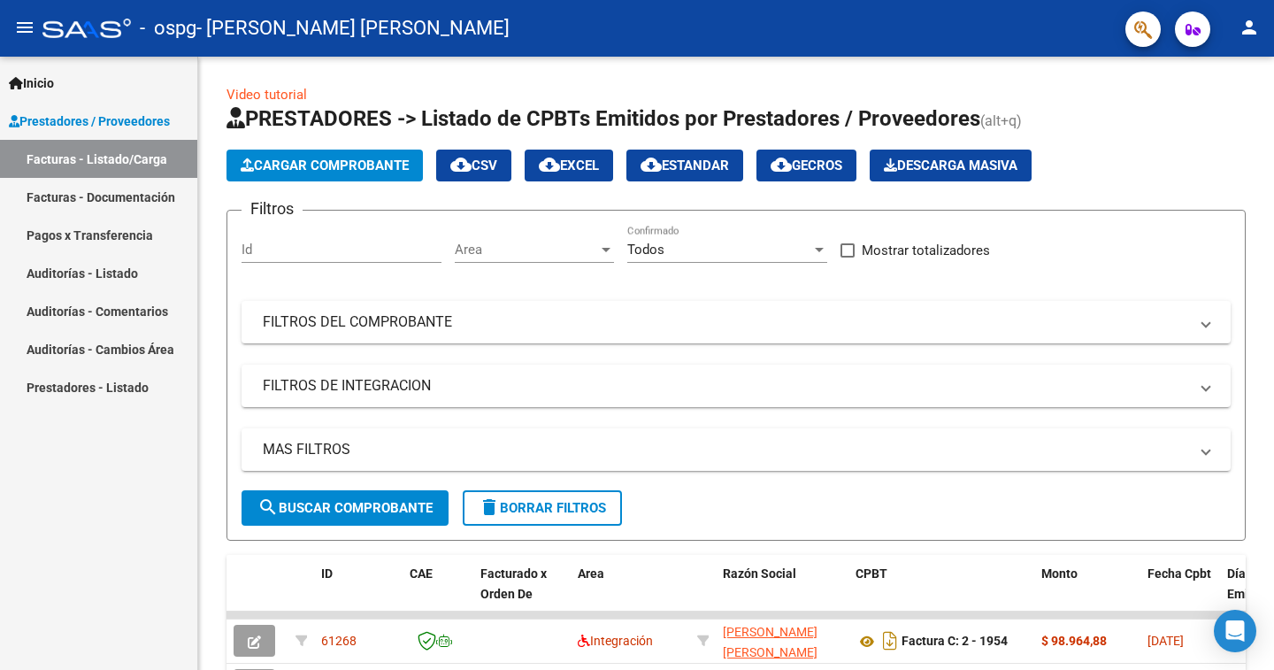
click at [108, 432] on div "Inicio Instructivos Contacto OS Prestadores / Proveedores Facturas - Listado/Ca…" at bounding box center [98, 363] width 197 height 613
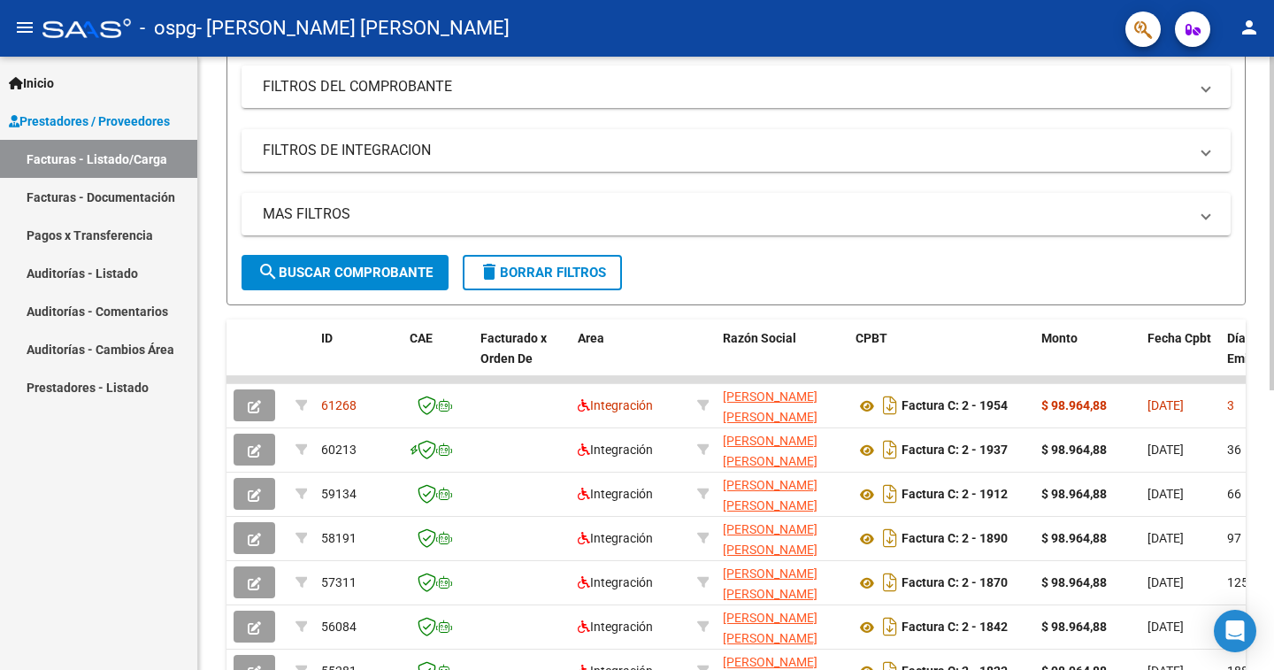
scroll to position [265, 0]
